Goal: Navigation & Orientation: Find specific page/section

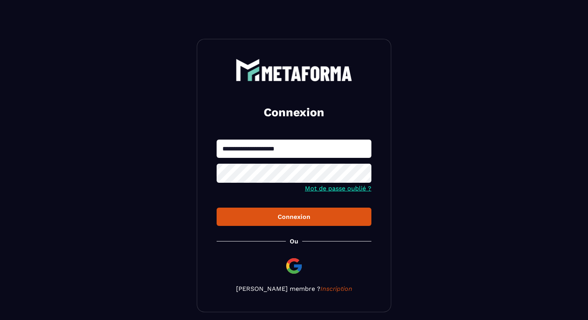
type input "**********"
click at [316, 218] on div "Connexion" at bounding box center [294, 216] width 142 height 7
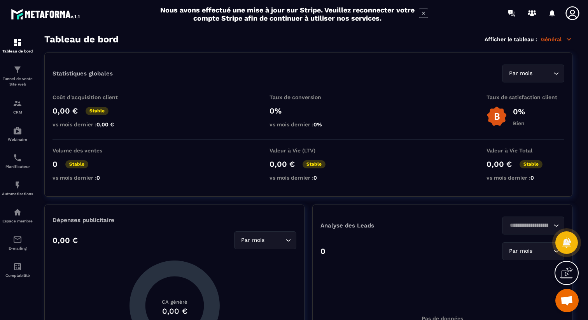
click at [572, 15] on icon at bounding box center [572, 13] width 14 height 14
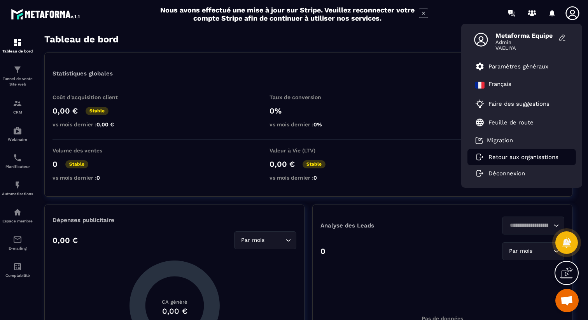
click at [522, 152] on li "Retour aux organisations" at bounding box center [521, 157] width 108 height 16
click at [521, 157] on p "Retour aux organisations" at bounding box center [523, 156] width 70 height 7
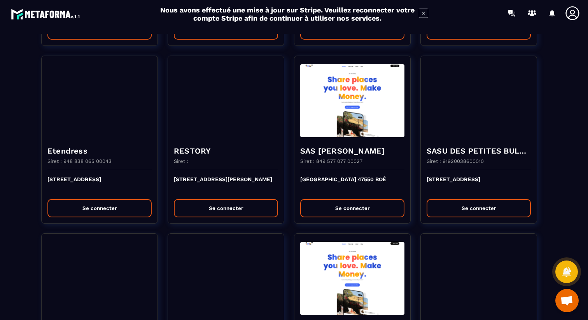
scroll to position [1183, 0]
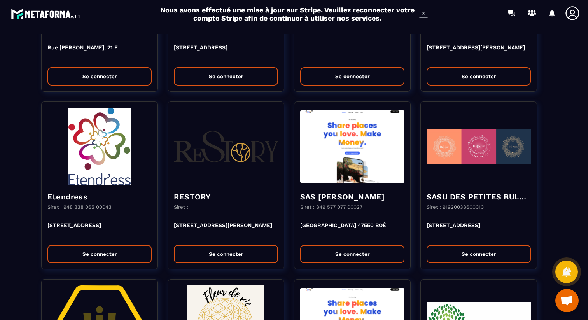
click at [424, 13] on icon at bounding box center [422, 13] width 9 height 9
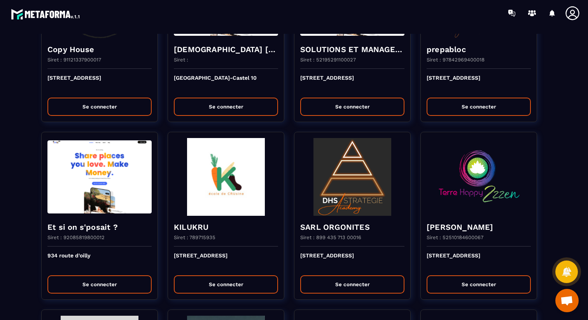
scroll to position [293, 0]
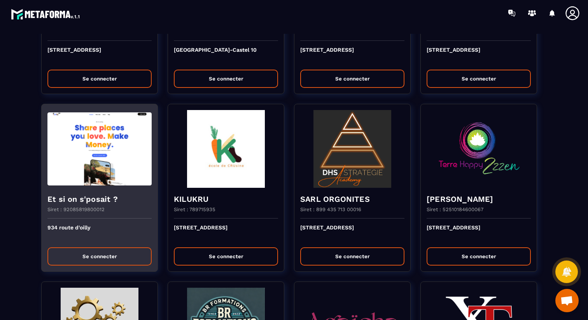
click at [92, 176] on img at bounding box center [99, 149] width 104 height 78
